Goal: Find specific fact: Find specific page/section

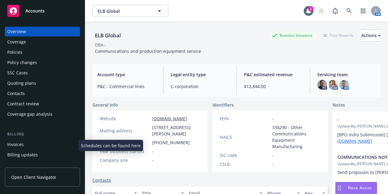
scroll to position [81, 0]
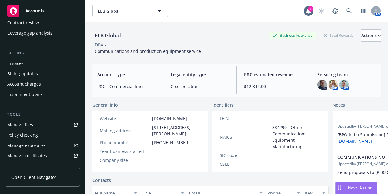
click at [53, 11] on div "Accounts" at bounding box center [42, 11] width 70 height 12
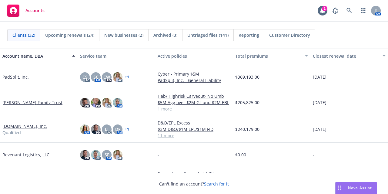
scroll to position [483, 0]
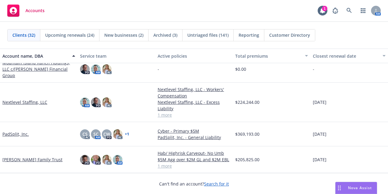
click at [24, 157] on link "[PERSON_NAME] Family Trust" at bounding box center [32, 159] width 60 height 6
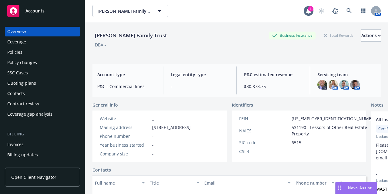
click at [51, 49] on div "Policies" at bounding box center [42, 52] width 70 height 10
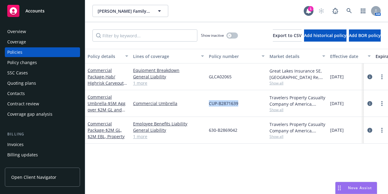
drag, startPoint x: 239, startPoint y: 103, endPoint x: 209, endPoint y: 103, distance: 30.0
click at [209, 103] on div "CUP-B2871639" at bounding box center [236, 103] width 61 height 27
copy span "CUP-B2871639"
